Goal: Transaction & Acquisition: Purchase product/service

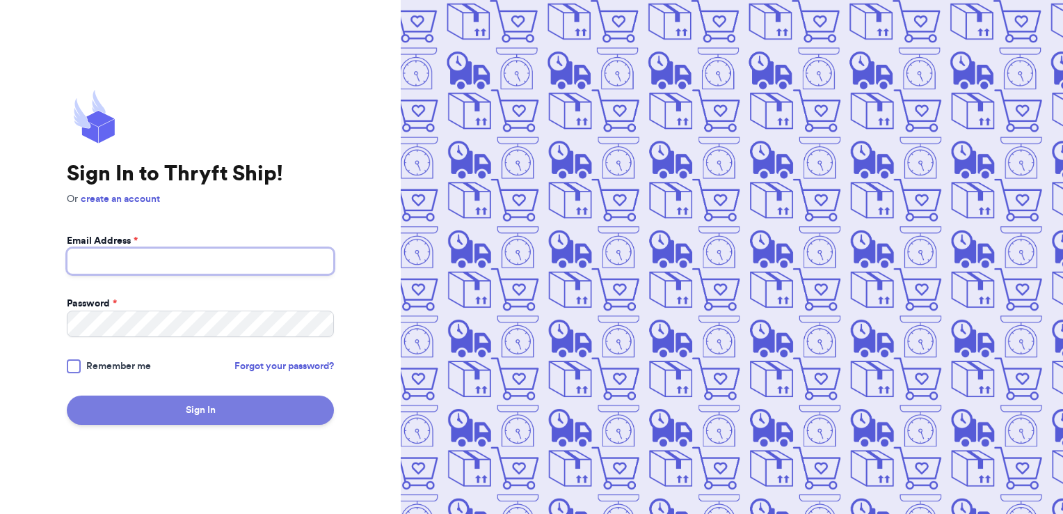
type input "[PERSON_NAME][EMAIL_ADDRESS][PERSON_NAME][DOMAIN_NAME]"
click at [237, 406] on button "Sign In" at bounding box center [200, 409] width 267 height 29
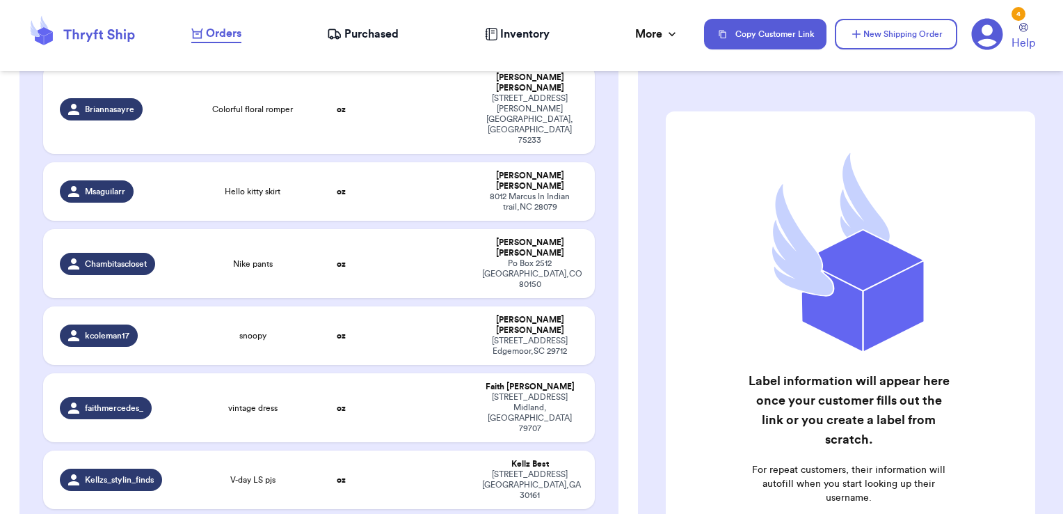
scroll to position [2565, 0]
checkbox input "true"
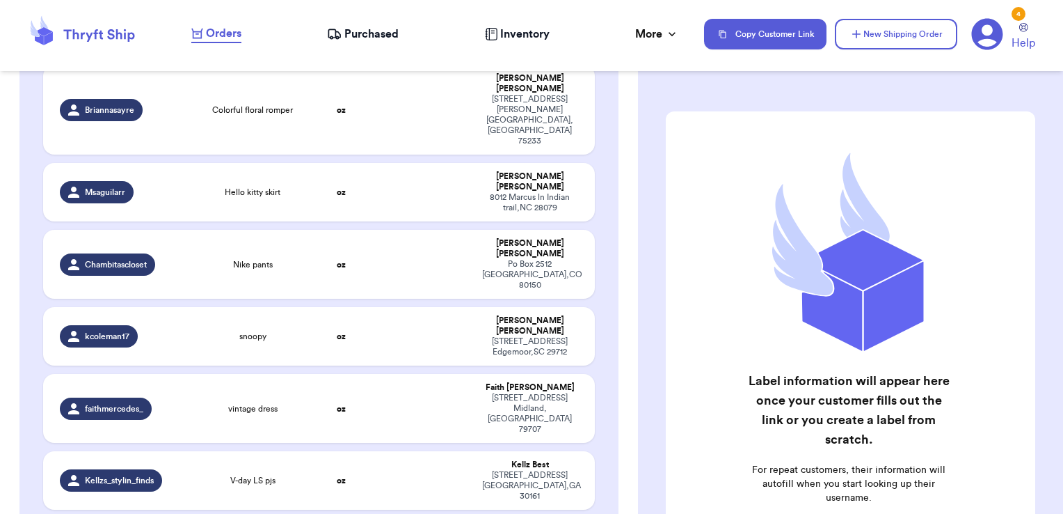
checkbox input "true"
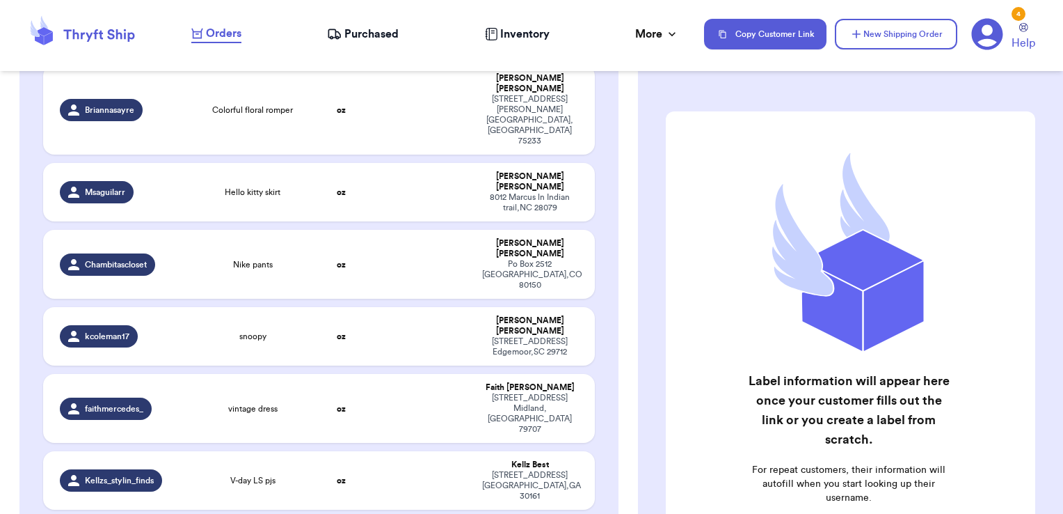
checkbox input "true"
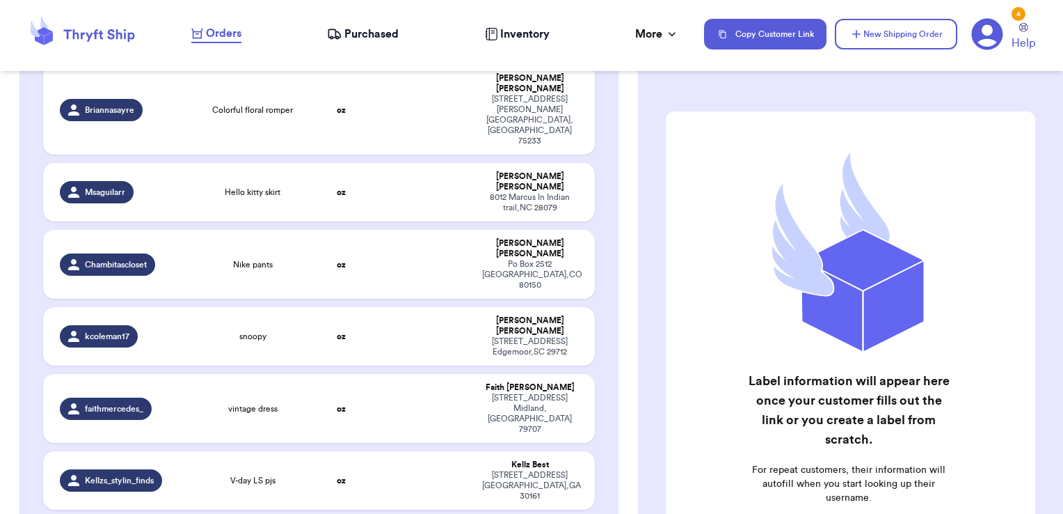
checkbox input "false"
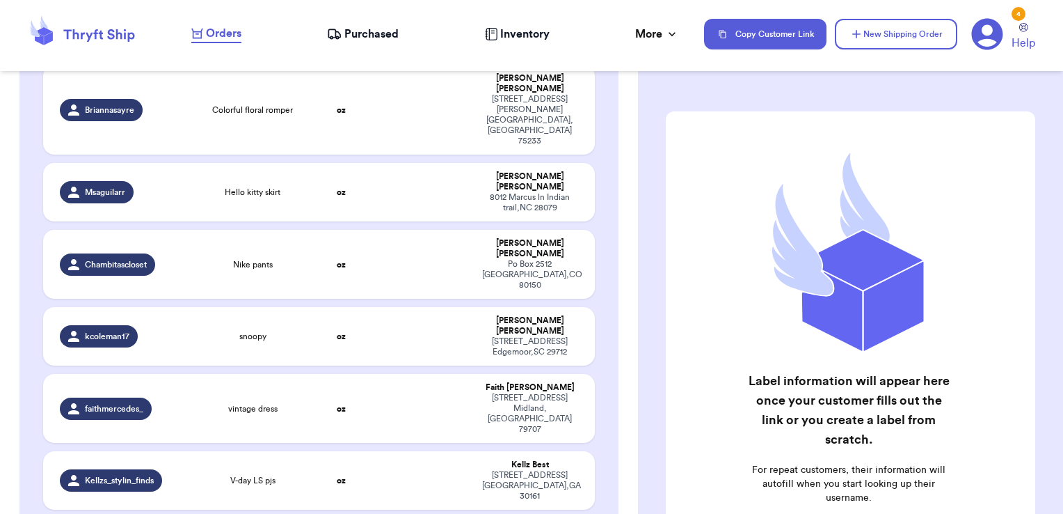
checkbox input "false"
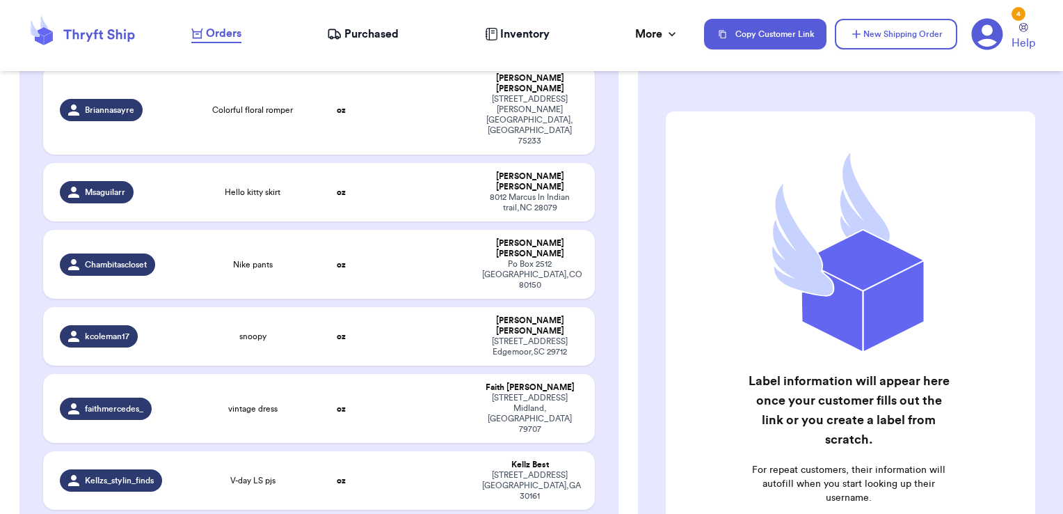
checkbox input "false"
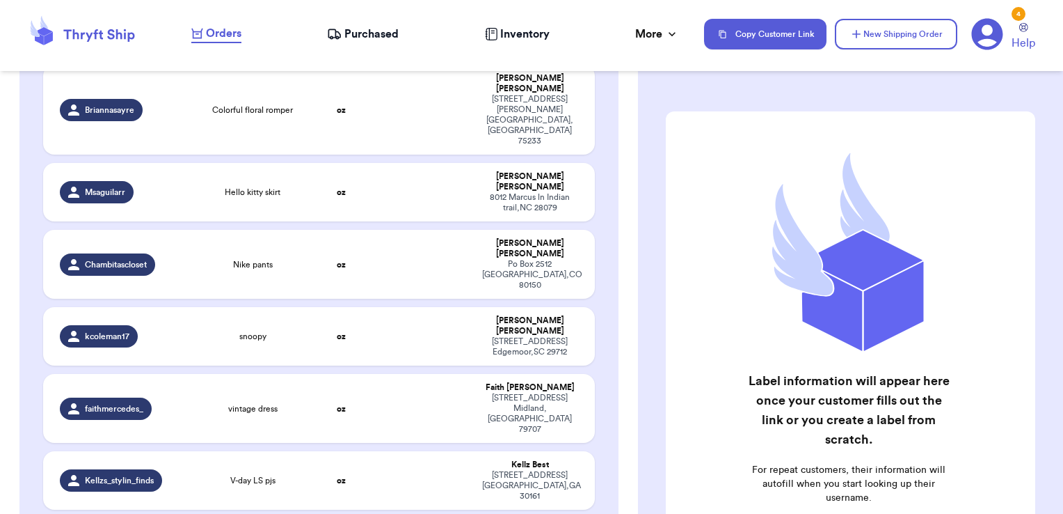
checkbox input "false"
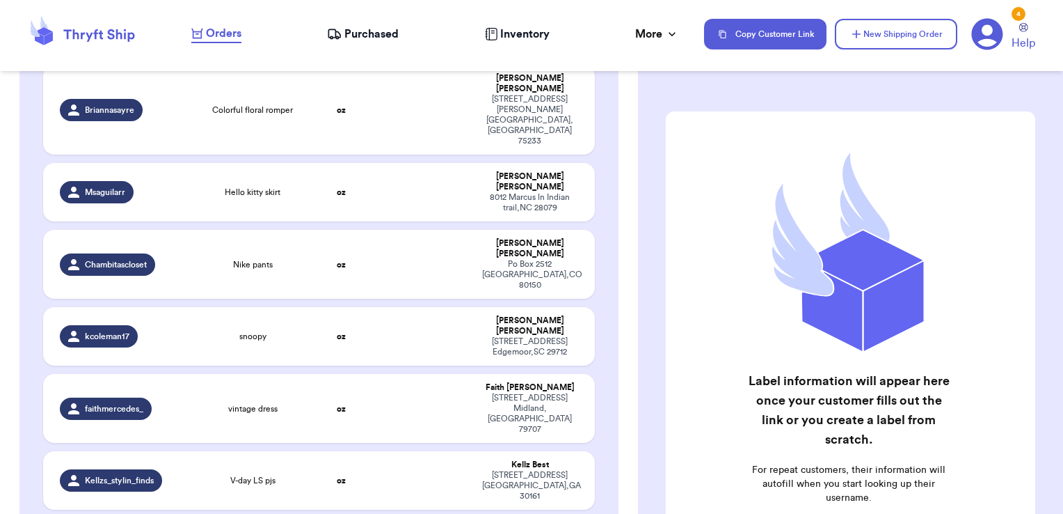
checkbox input "false"
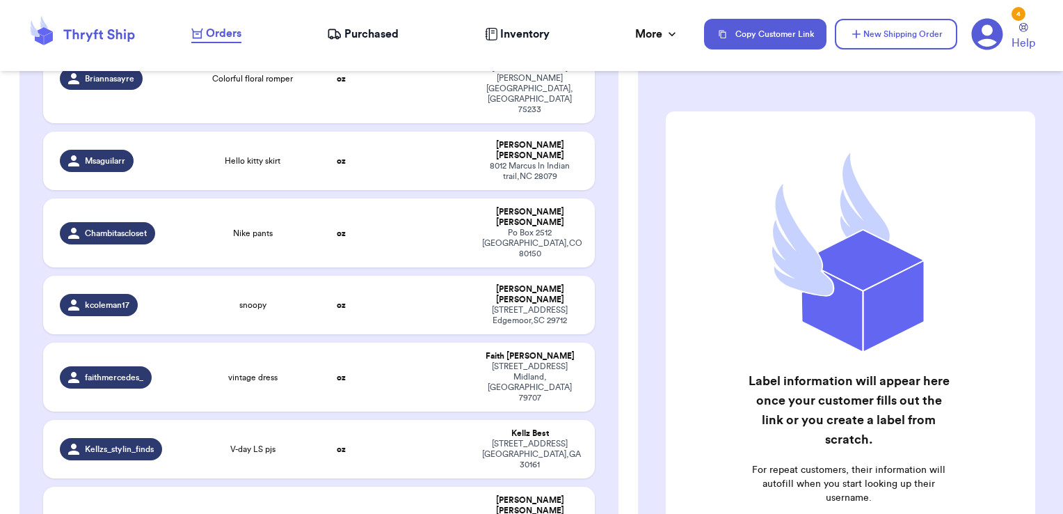
scroll to position [2608, 0]
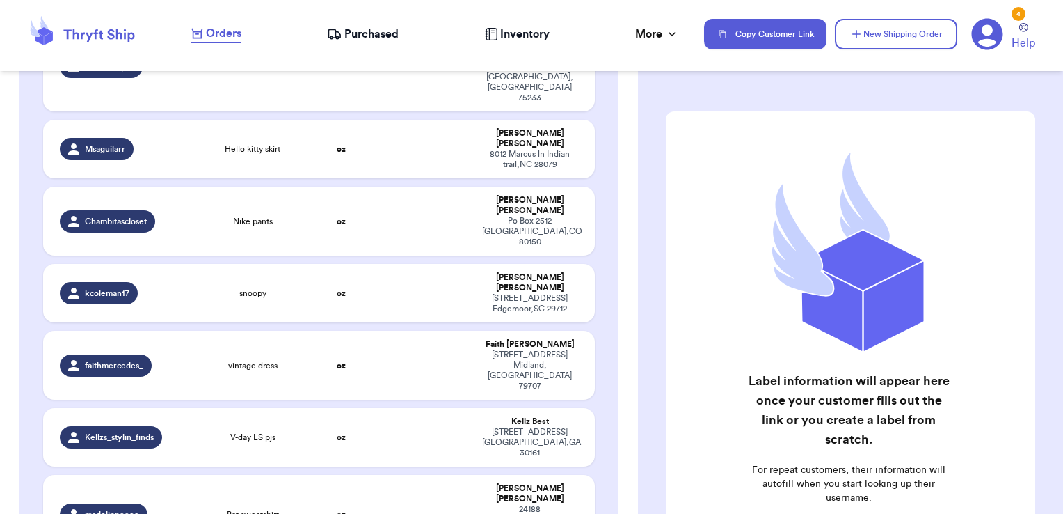
checkbox input "true"
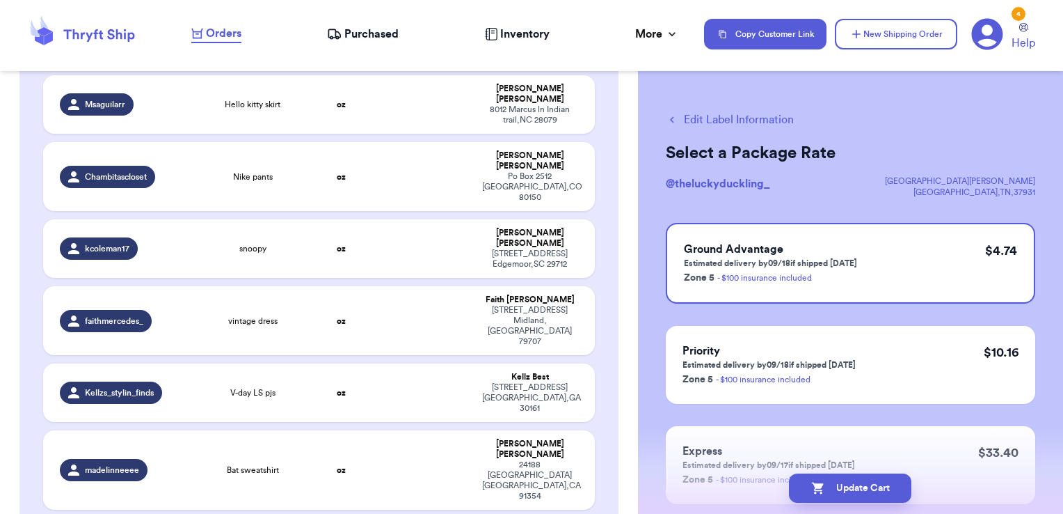
scroll to position [2686, 0]
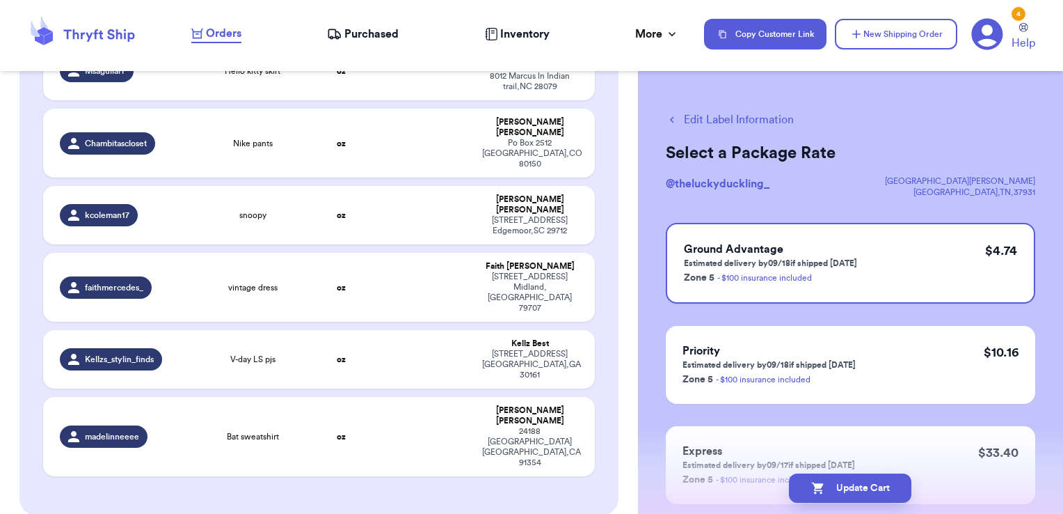
checkbox input "true"
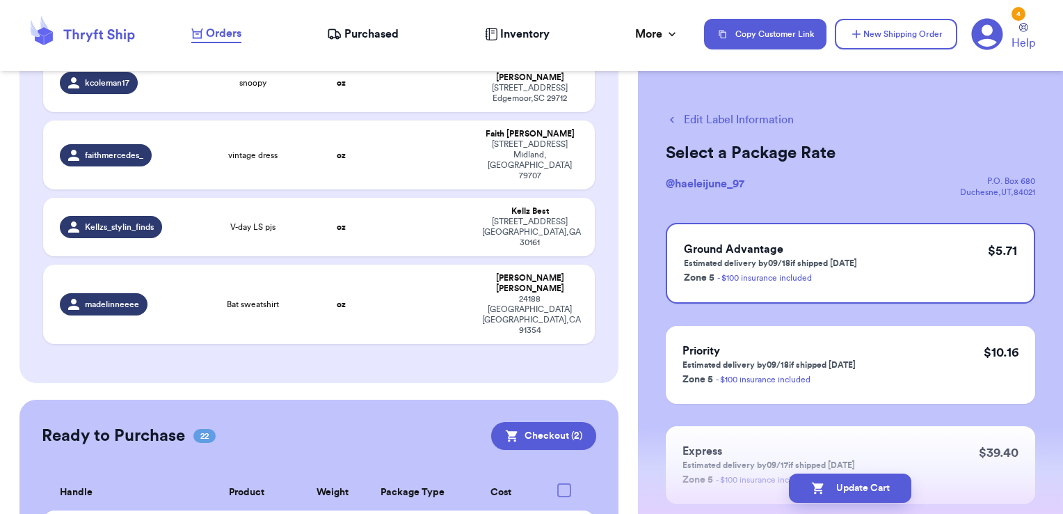
scroll to position [2819, 0]
checkbox input "true"
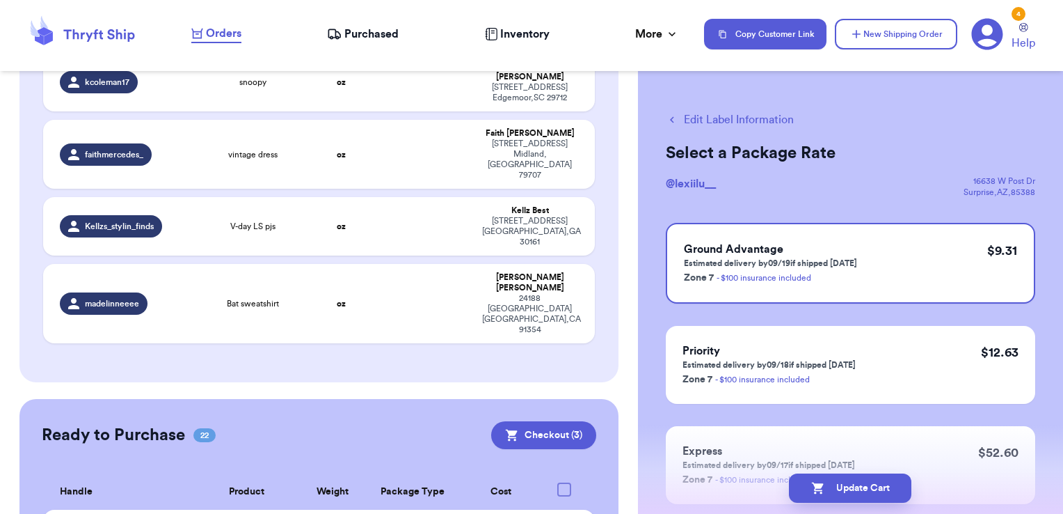
checkbox input "true"
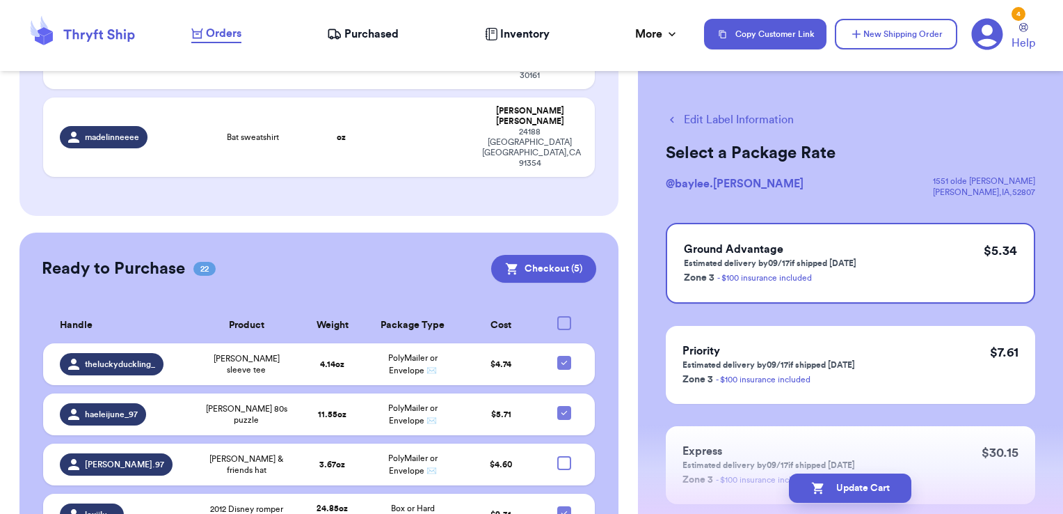
scroll to position [2986, 0]
checkbox input "true"
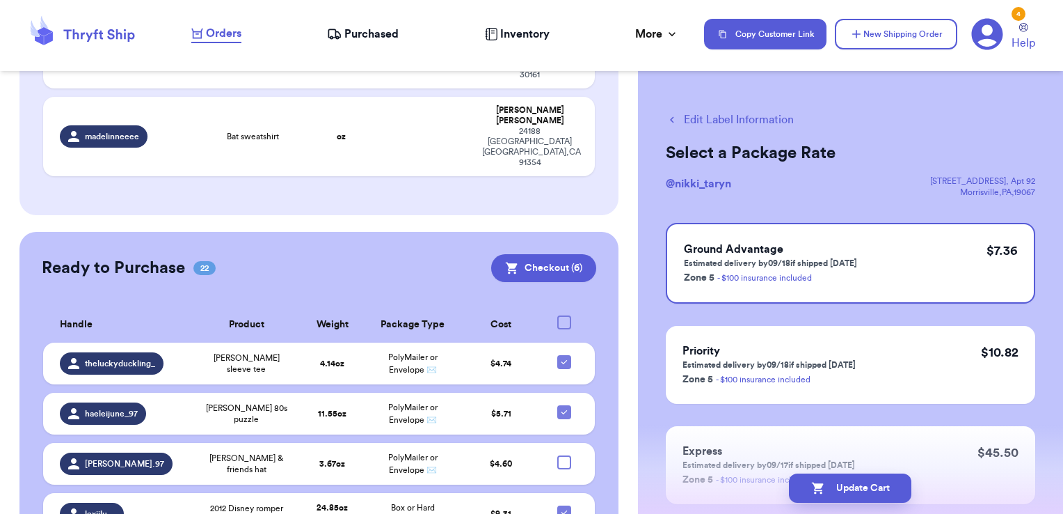
checkbox input "true"
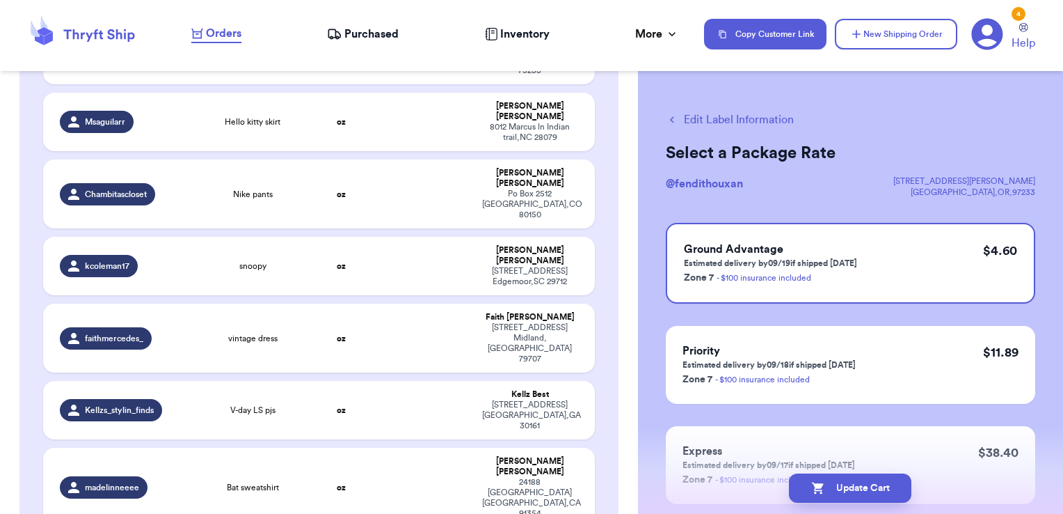
scroll to position [2939, 0]
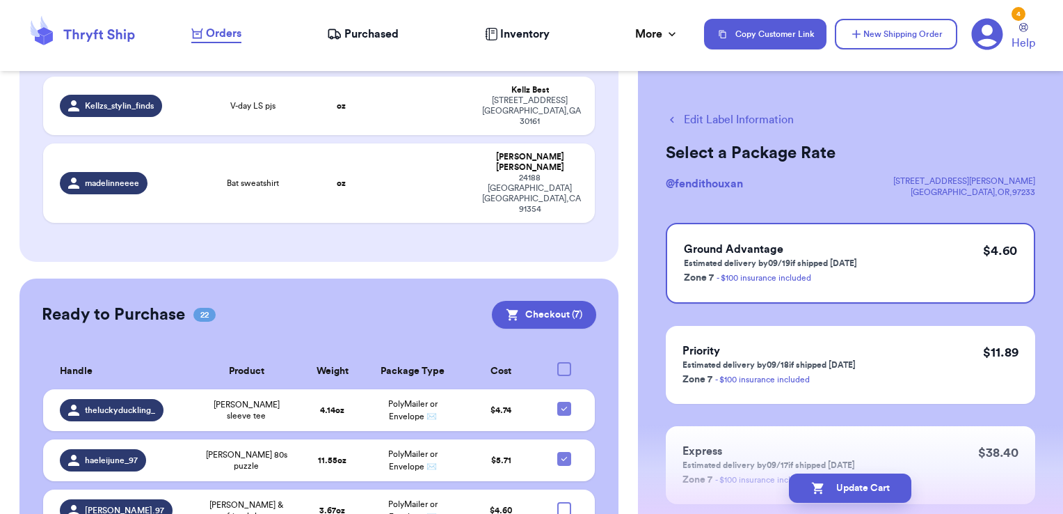
checkbox input "true"
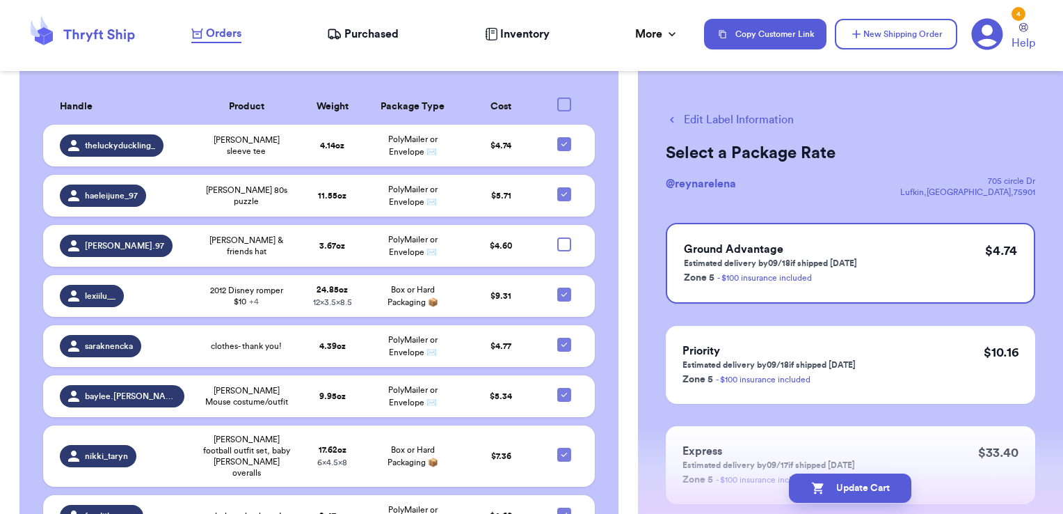
scroll to position [3212, 0]
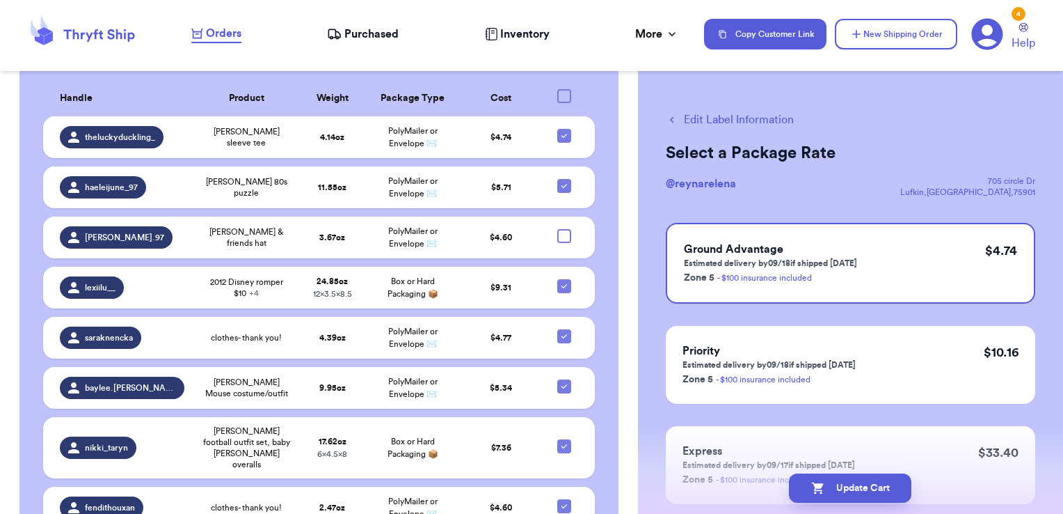
checkbox input "true"
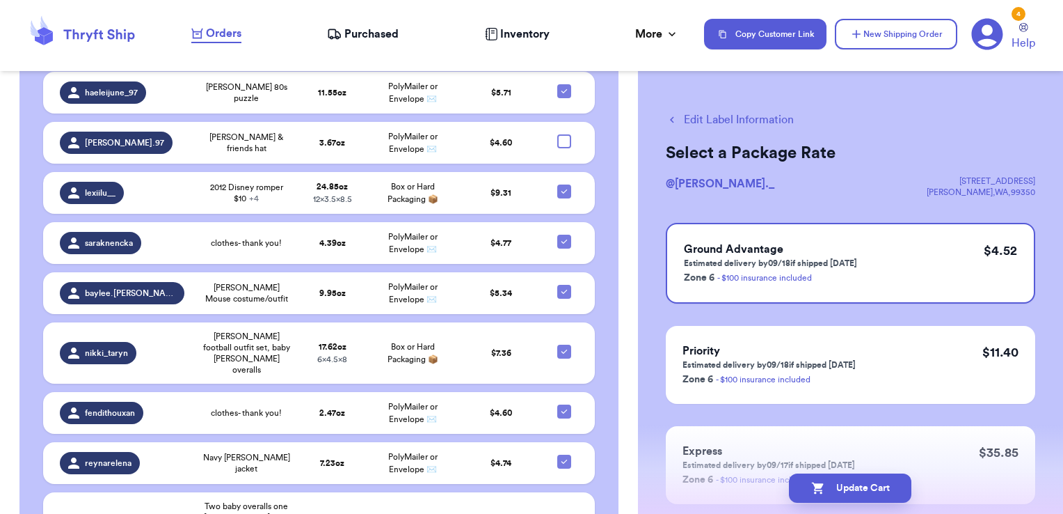
scroll to position [3307, 0]
checkbox input "true"
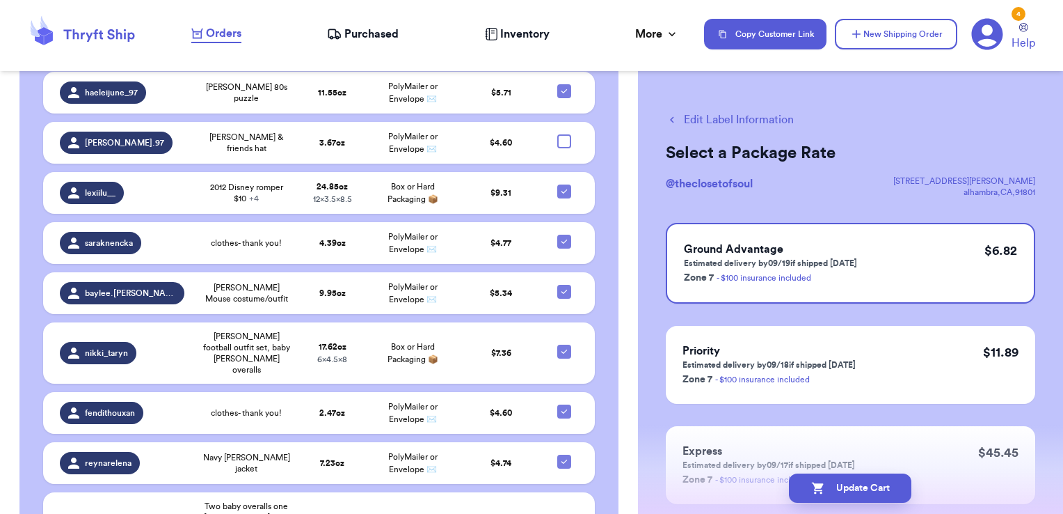
checkbox input "true"
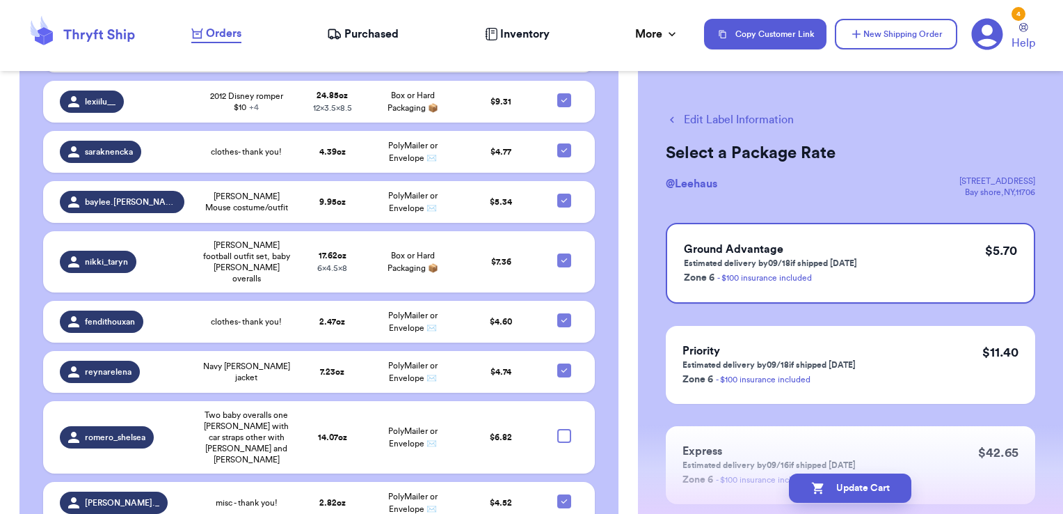
scroll to position [3398, 0]
checkbox input "true"
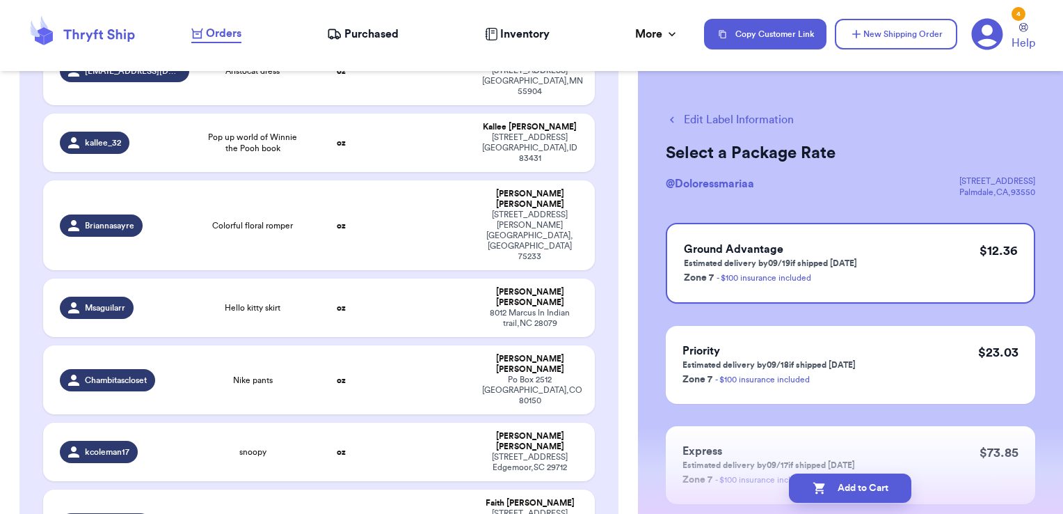
scroll to position [2321, 0]
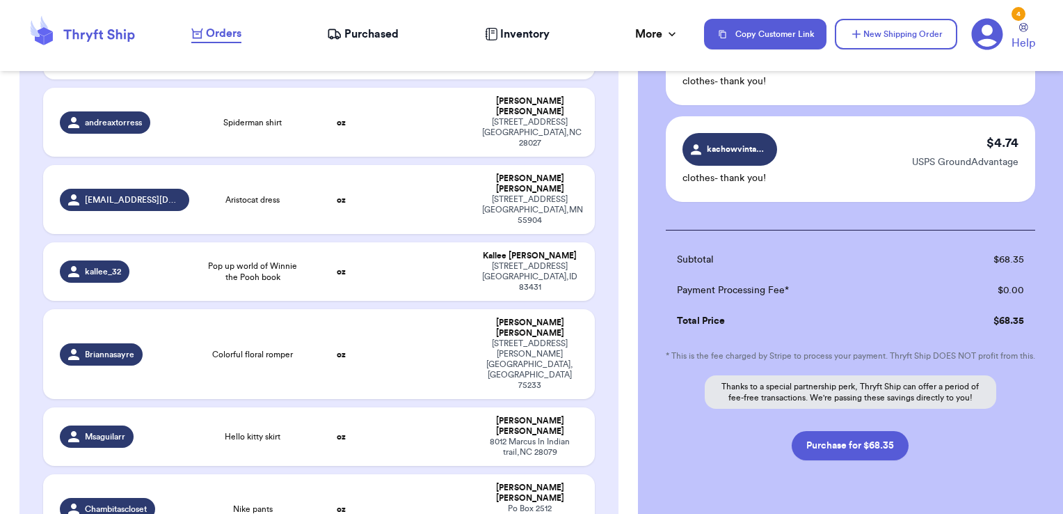
scroll to position [1183, 0]
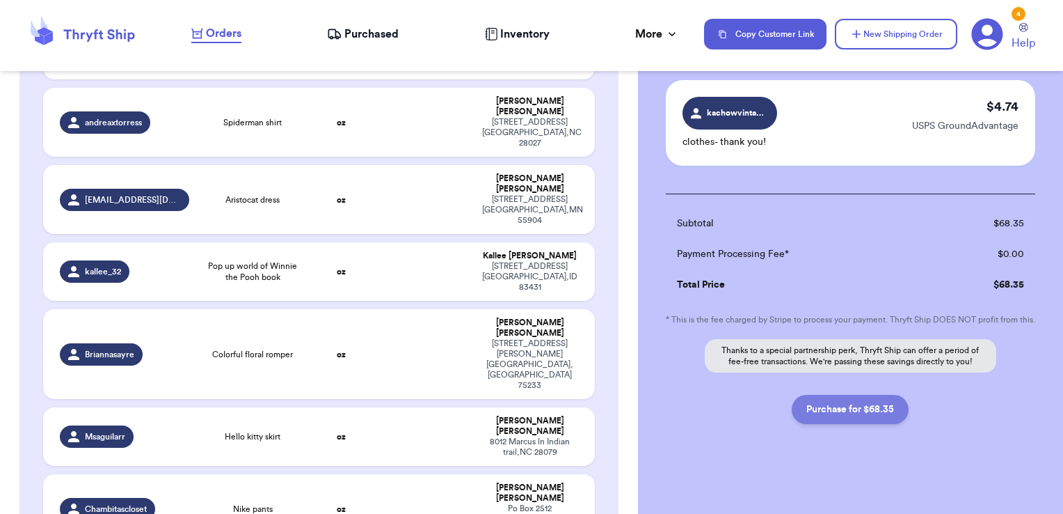
click at [884, 399] on button "Purchase for $68.35" at bounding box center [850, 409] width 117 height 29
checkbox input "false"
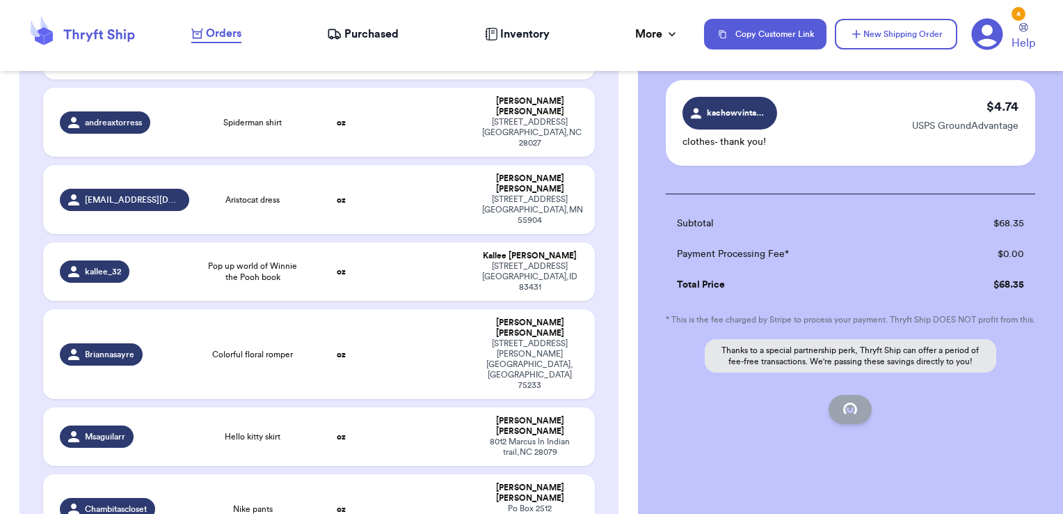
checkbox input "false"
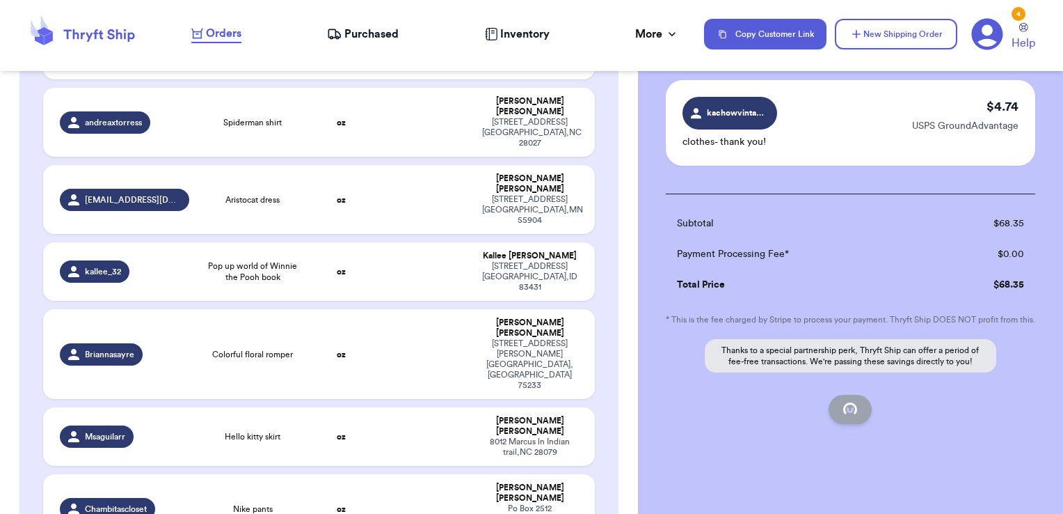
checkbox input "false"
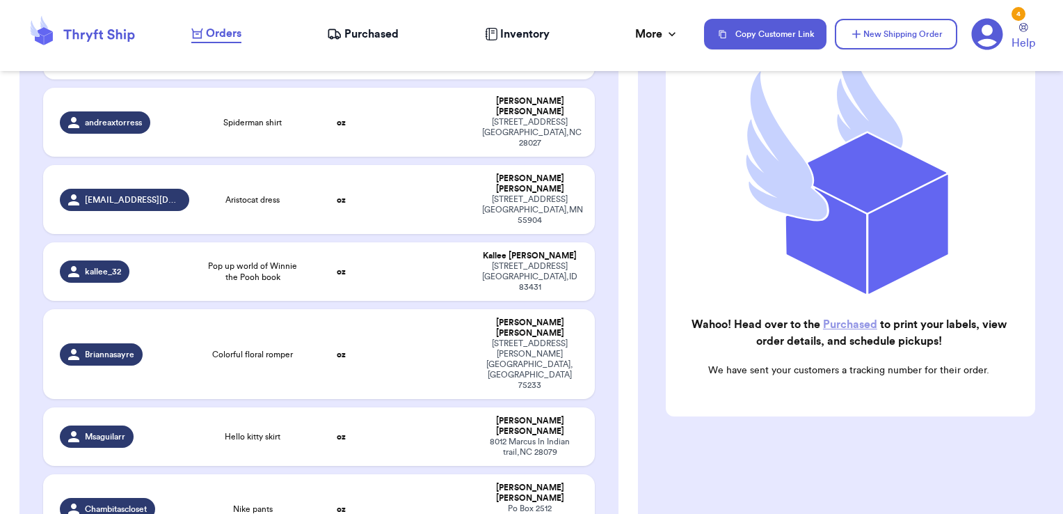
scroll to position [176, 0]
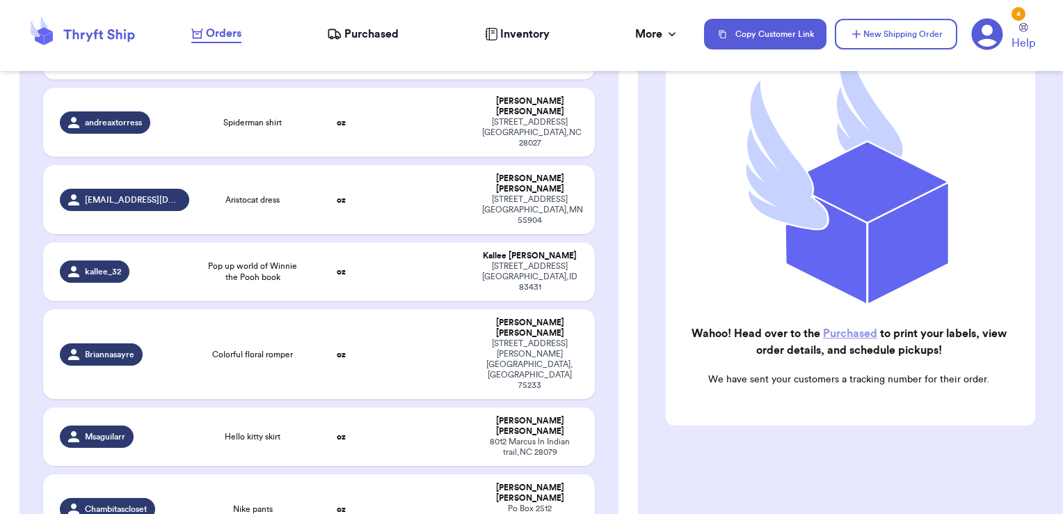
click at [373, 37] on span "Purchased" at bounding box center [371, 34] width 54 height 17
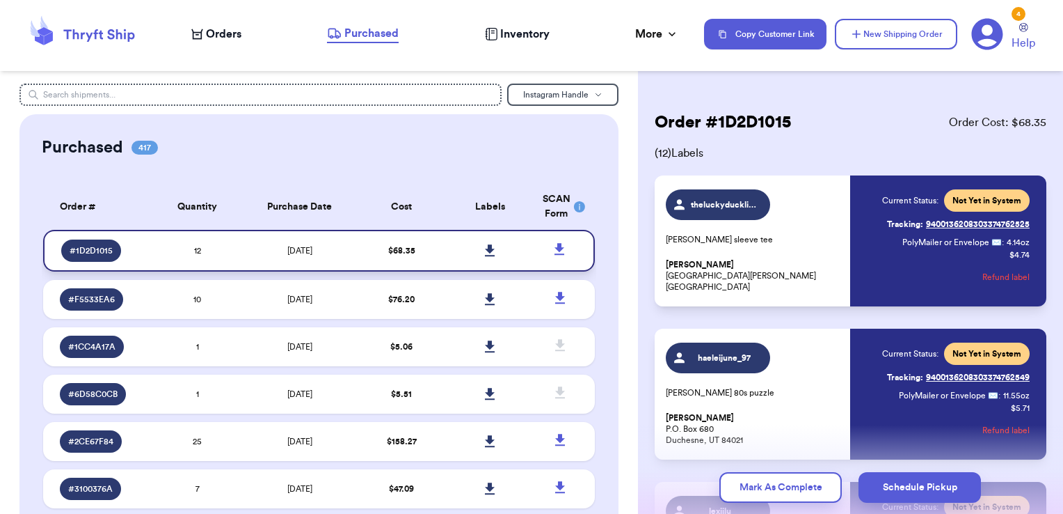
click at [485, 246] on icon at bounding box center [490, 250] width 10 height 13
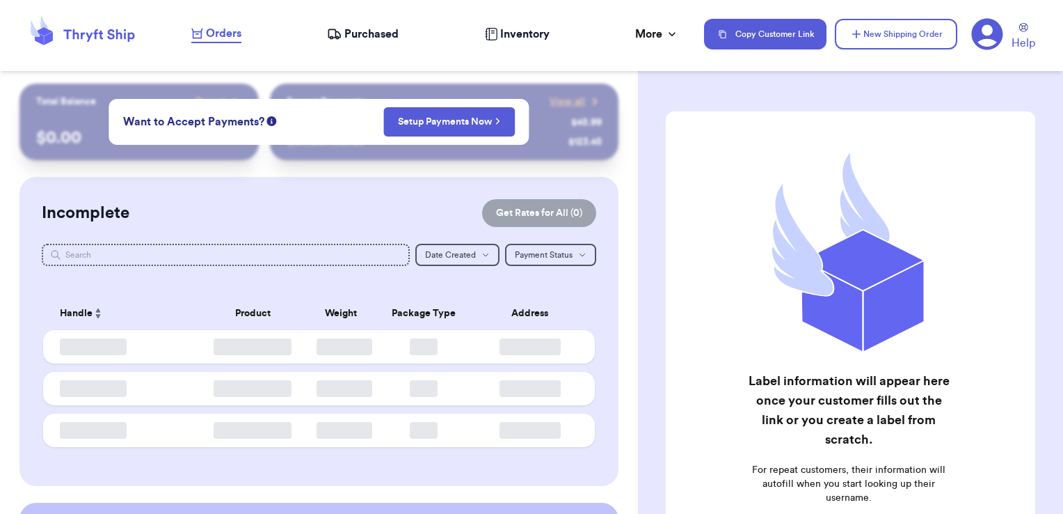
checkbox input "false"
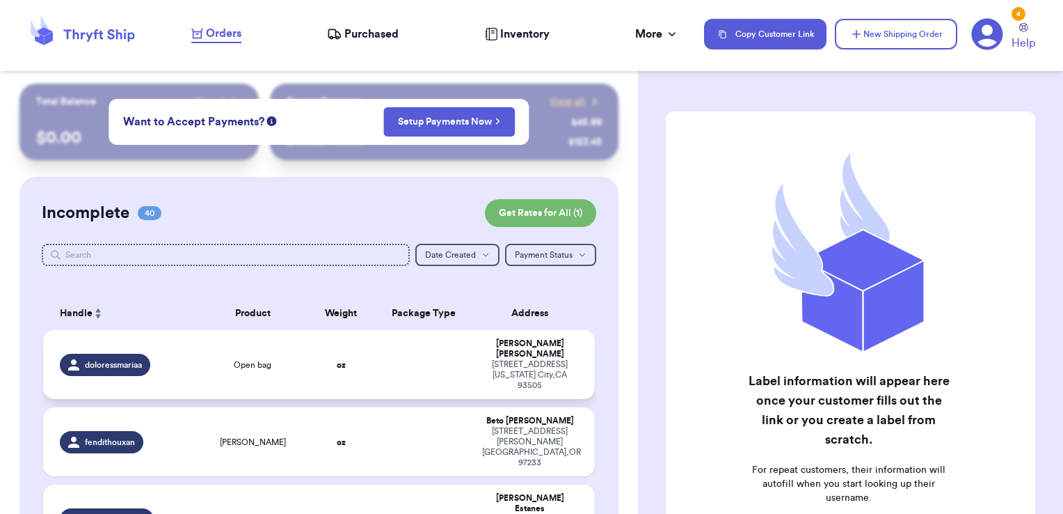
click at [420, 344] on td at bounding box center [424, 364] width 100 height 69
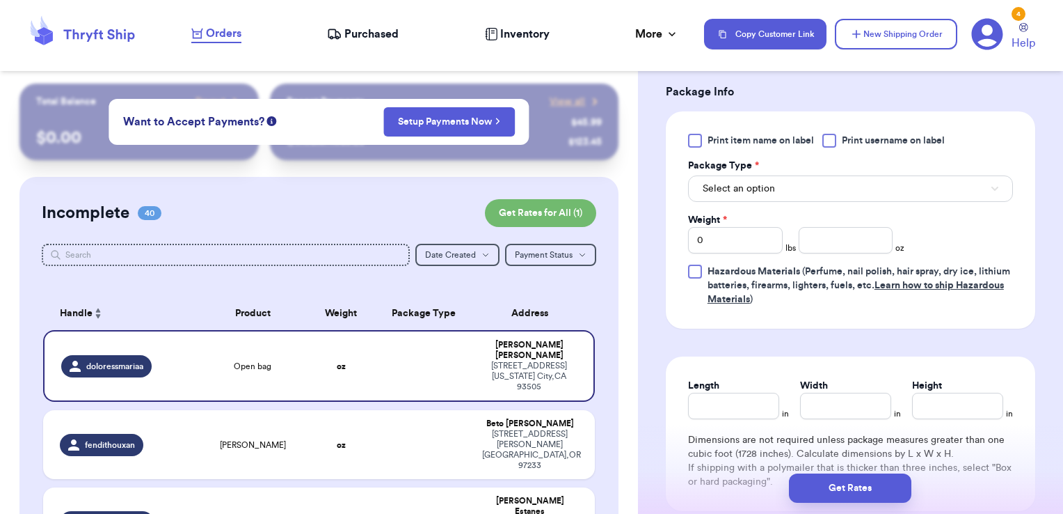
scroll to position [587, 0]
click at [834, 143] on div at bounding box center [829, 140] width 14 height 14
click at [0, 0] on input "Print username on label" at bounding box center [0, 0] width 0 height 0
click at [801, 188] on button "Select an option" at bounding box center [850, 188] width 325 height 26
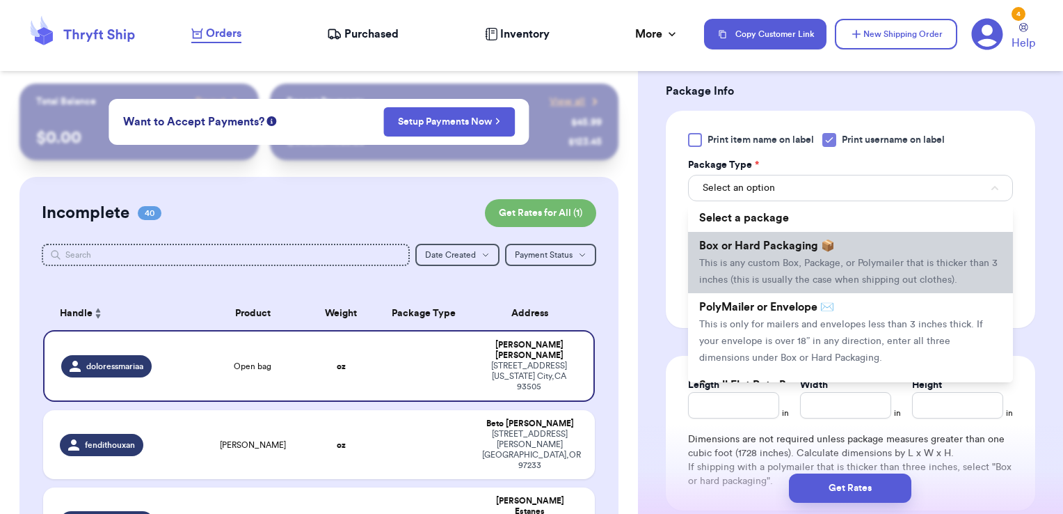
click at [779, 249] on span "Box or Hard Packaging 📦" at bounding box center [767, 245] width 136 height 11
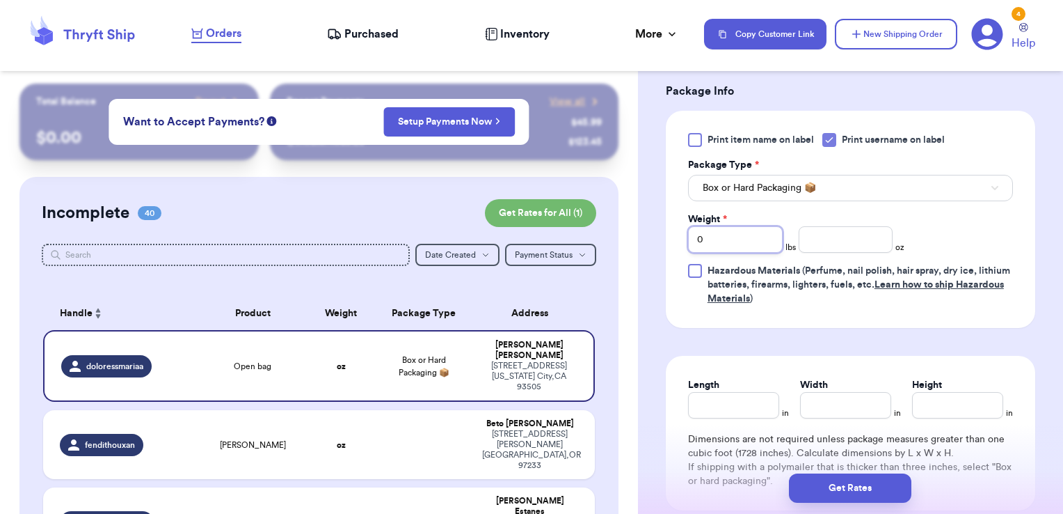
drag, startPoint x: 746, startPoint y: 230, endPoint x: 669, endPoint y: 224, distance: 77.4
click at [669, 224] on div "Print item name on label Print username on label Package Type * Box or Hard Pac…" at bounding box center [850, 219] width 369 height 217
type input "4"
type input "9.93"
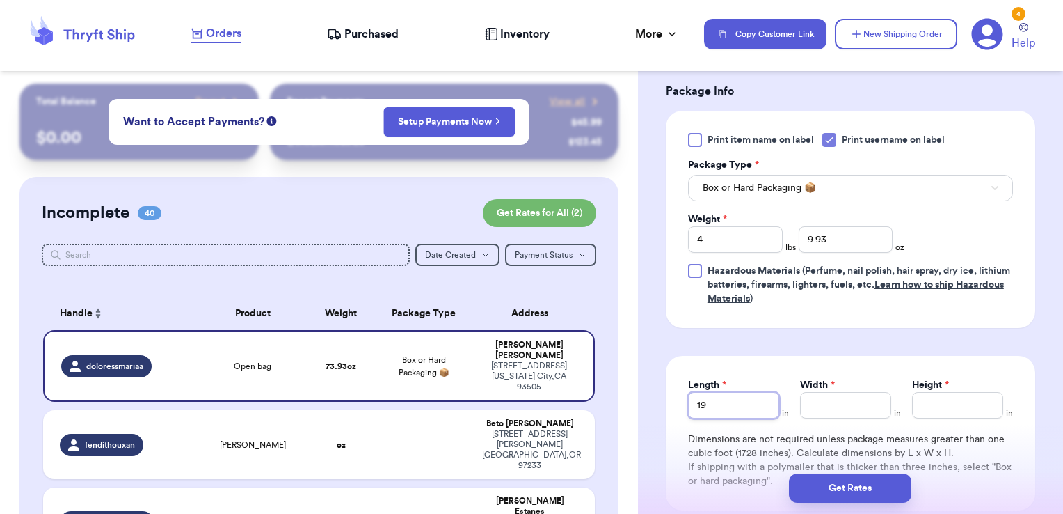
type input "19"
type input "12"
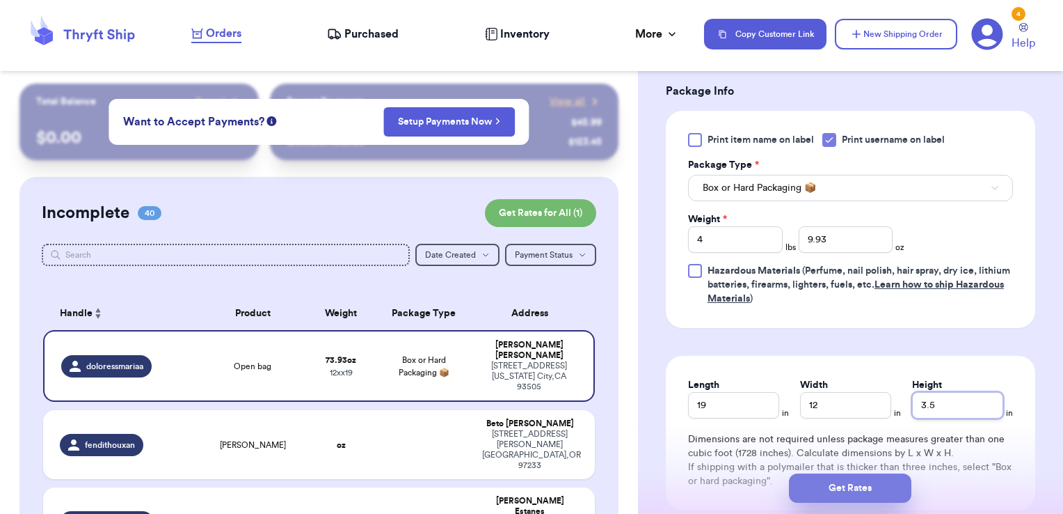
type input "3.5"
click at [865, 478] on button "Get Rates" at bounding box center [850, 487] width 122 height 29
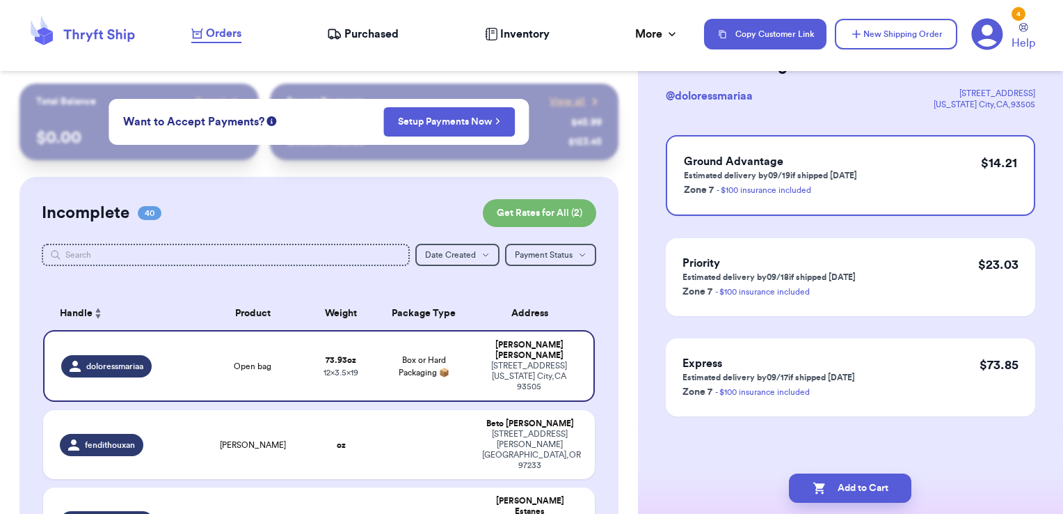
scroll to position [0, 0]
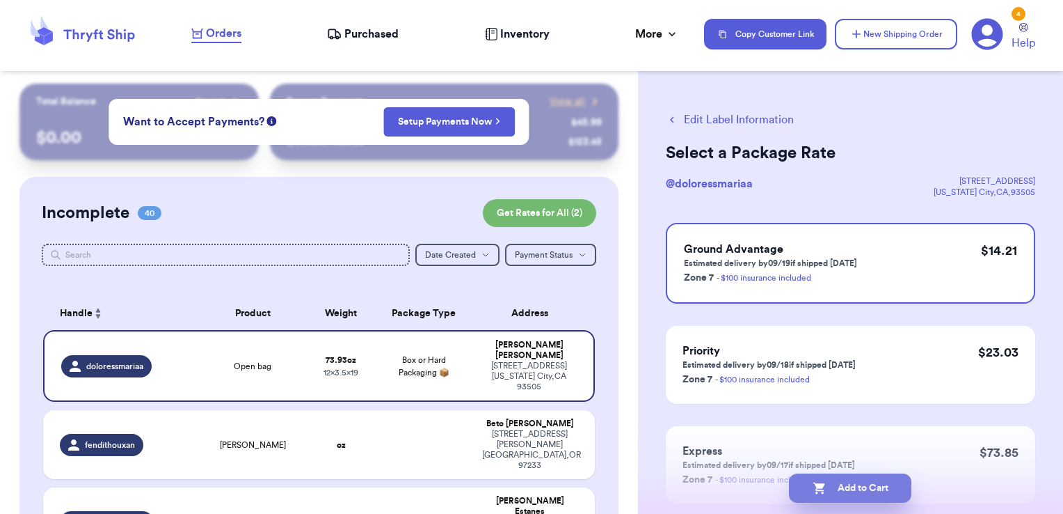
click at [893, 486] on button "Add to Cart" at bounding box center [850, 487] width 122 height 29
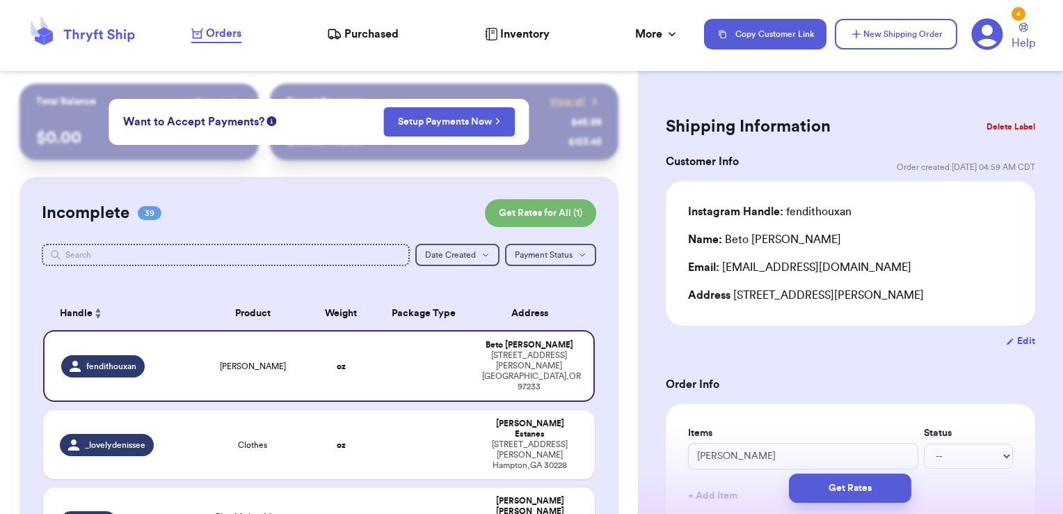
click at [1016, 126] on button "Delete Label" at bounding box center [1011, 126] width 60 height 31
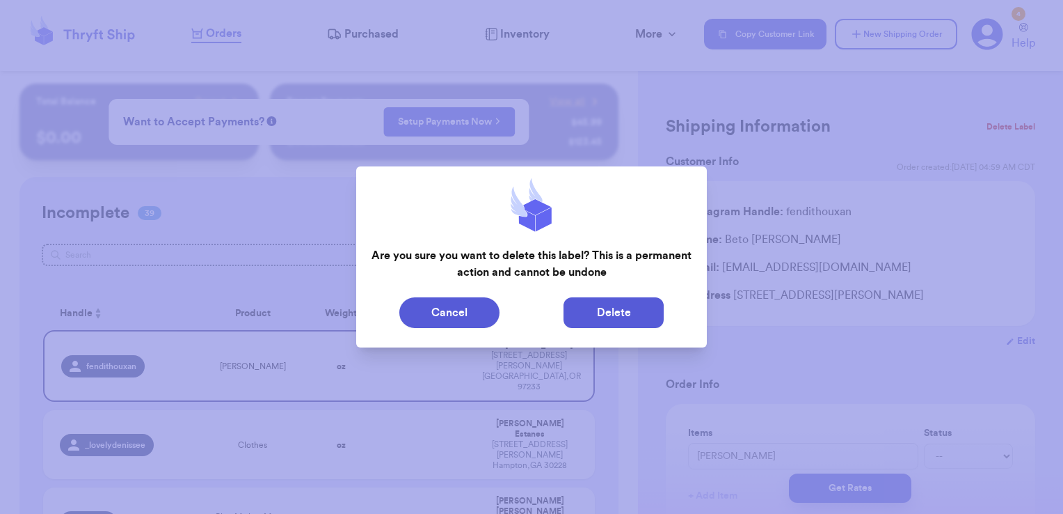
click at [636, 312] on button "Delete" at bounding box center [614, 312] width 100 height 31
type input "Clothes"
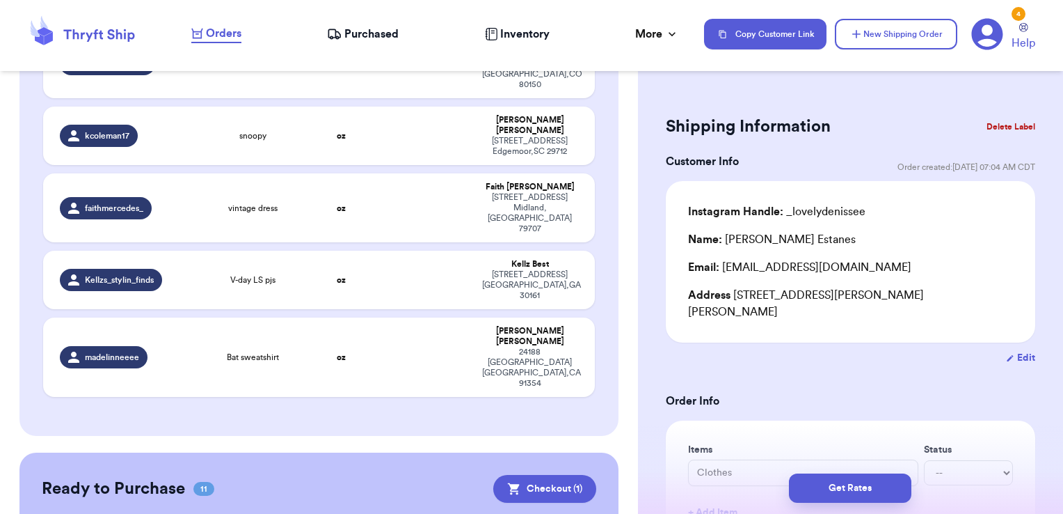
scroll to position [2629, 0]
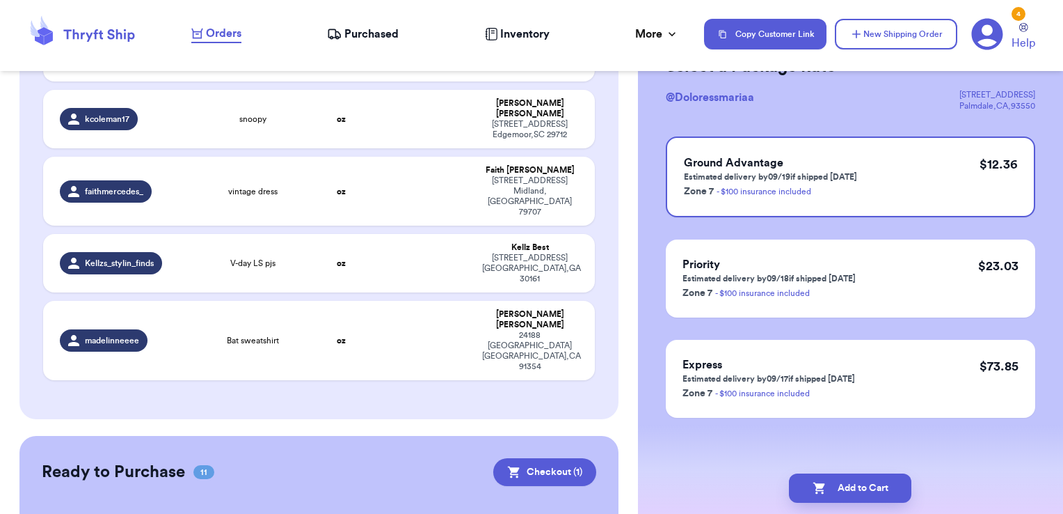
scroll to position [0, 0]
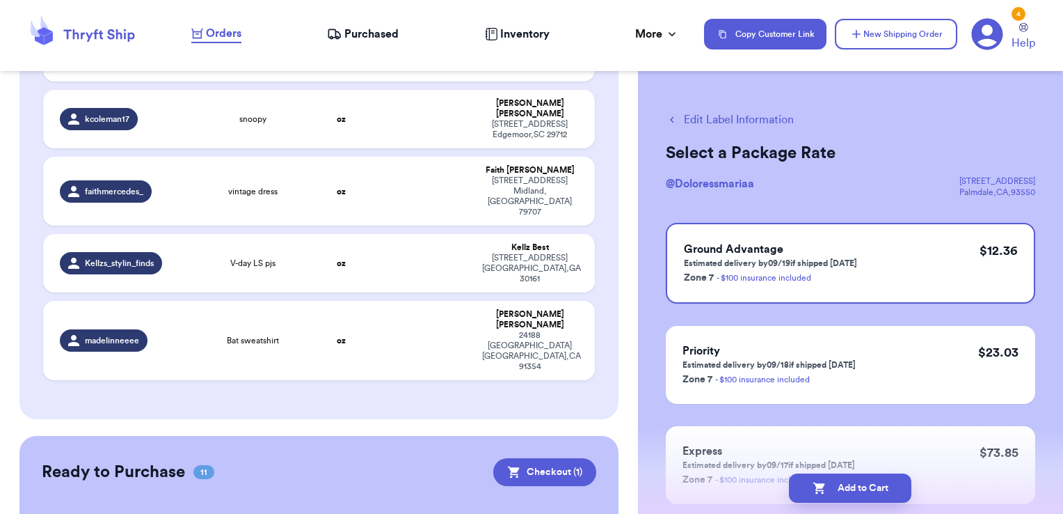
click at [729, 120] on button "Edit Label Information" at bounding box center [730, 119] width 128 height 17
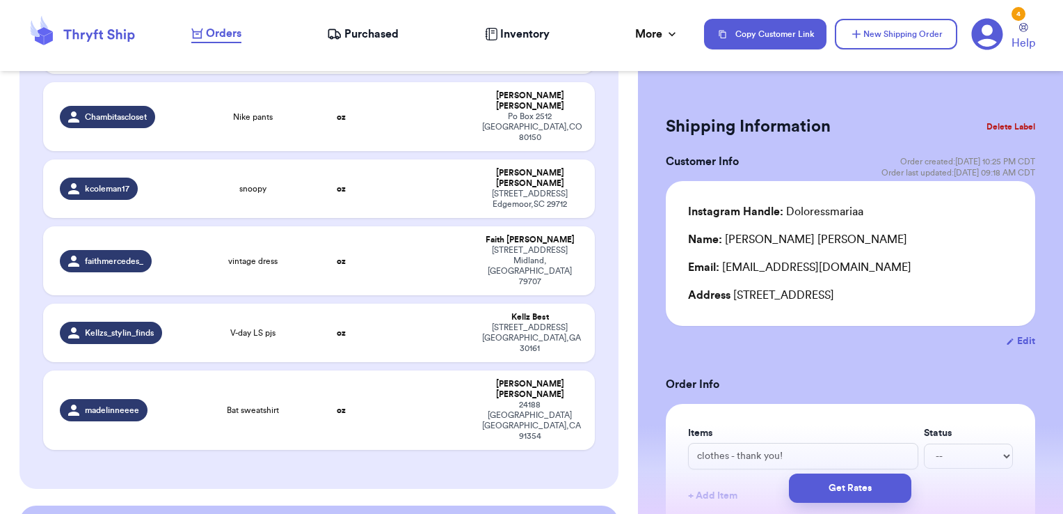
scroll to position [2686, 0]
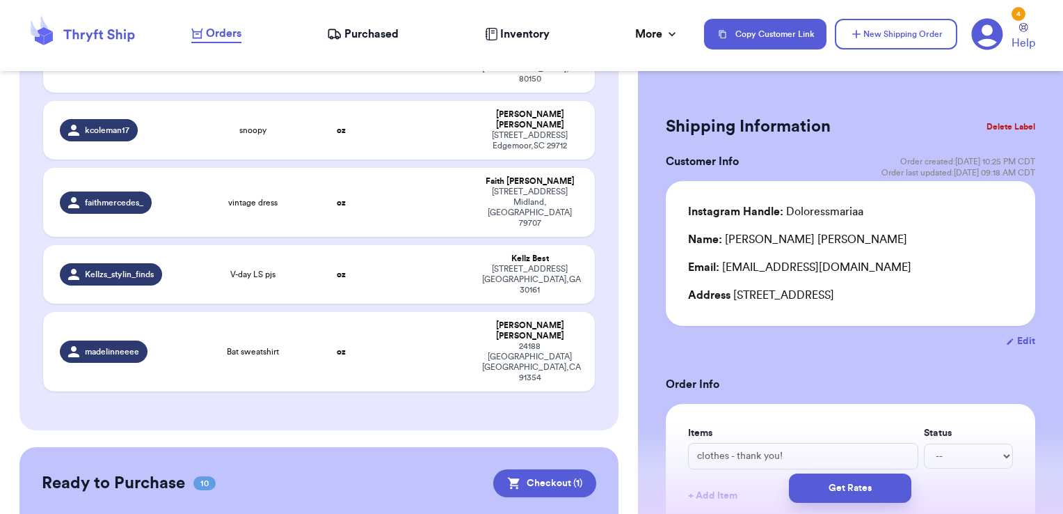
click at [994, 130] on button "Delete Label" at bounding box center [1011, 126] width 60 height 31
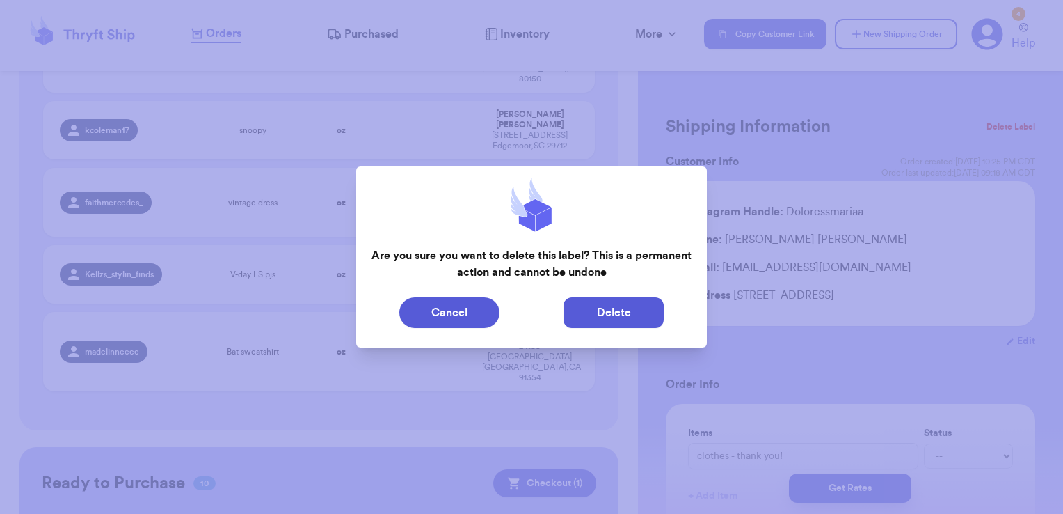
click at [600, 314] on button "Delete" at bounding box center [614, 312] width 100 height 31
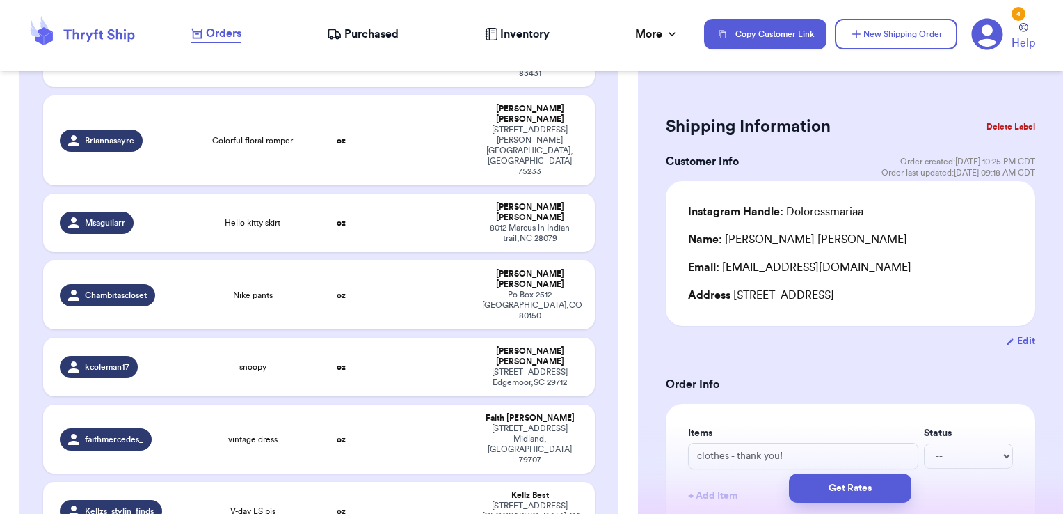
scroll to position [2380, 0]
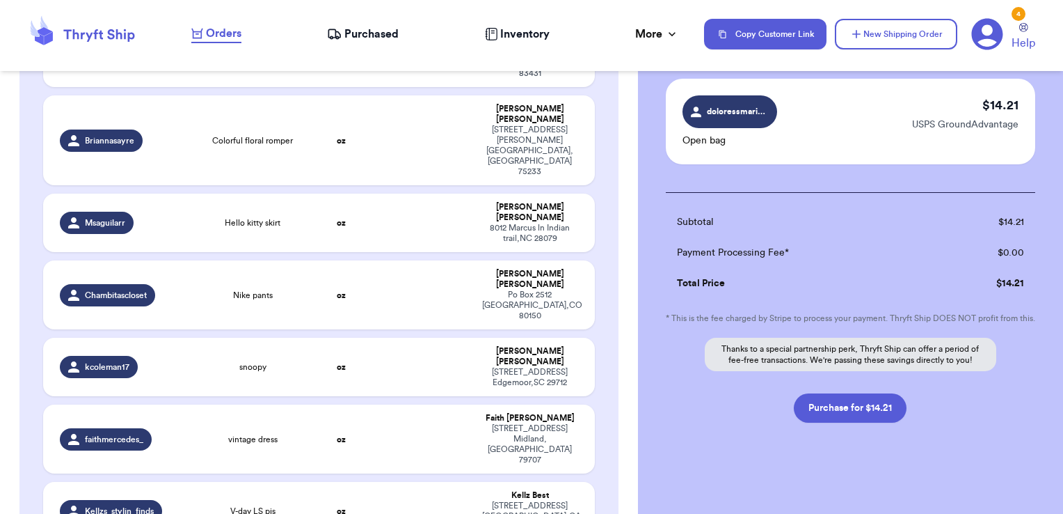
scroll to position [111, 0]
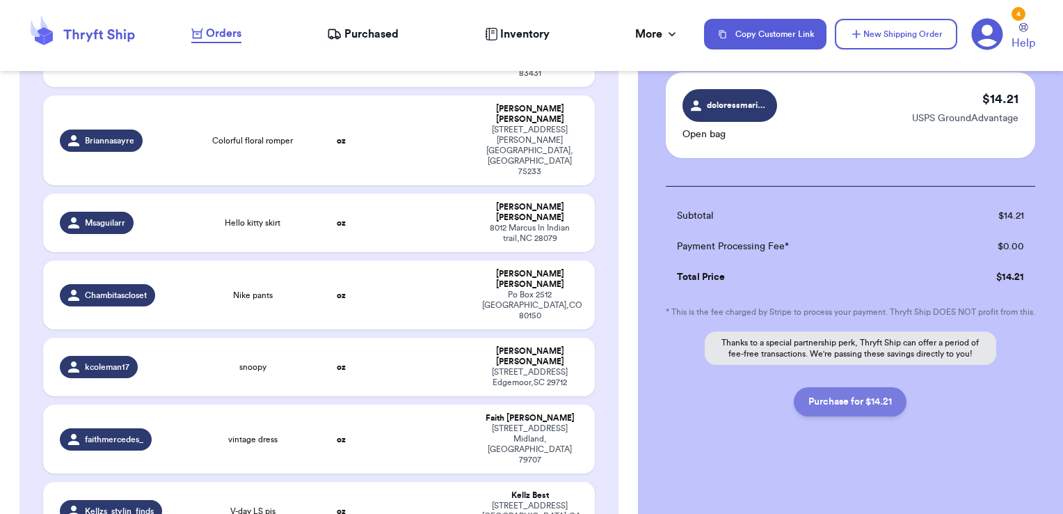
click at [880, 405] on button "Purchase for $14.21" at bounding box center [850, 401] width 113 height 29
checkbox input "false"
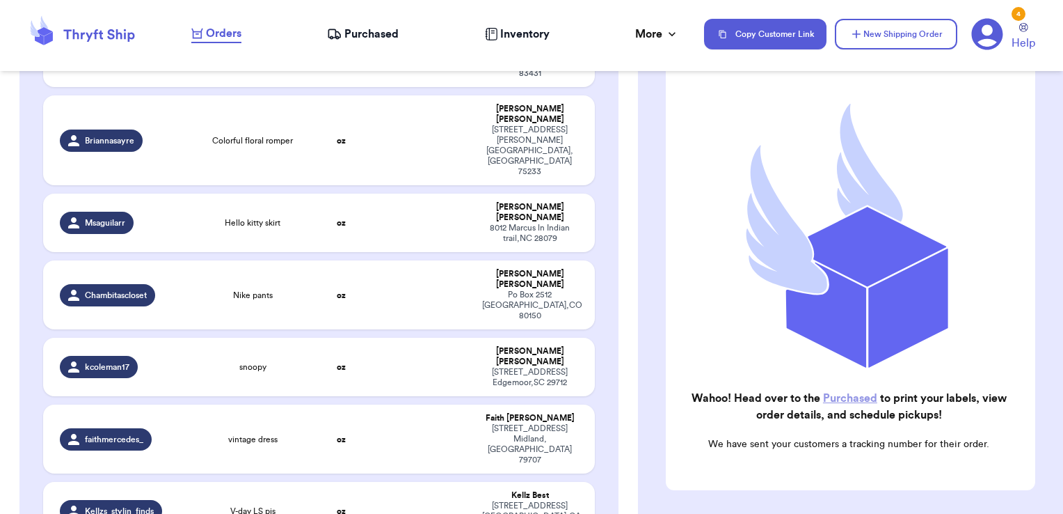
click at [379, 37] on span "Purchased" at bounding box center [371, 34] width 54 height 17
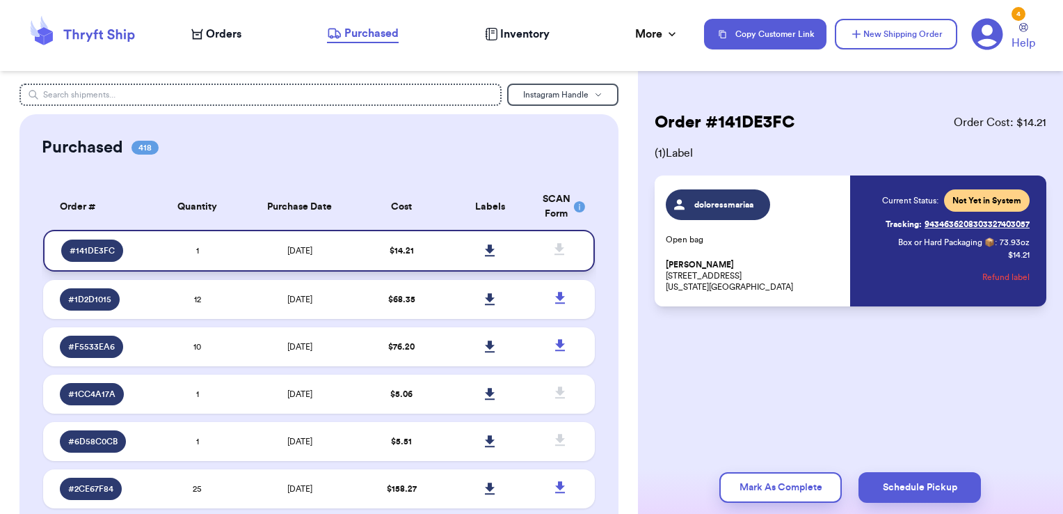
click at [485, 253] on icon at bounding box center [490, 250] width 10 height 13
